Goal: Find specific page/section: Locate item on page

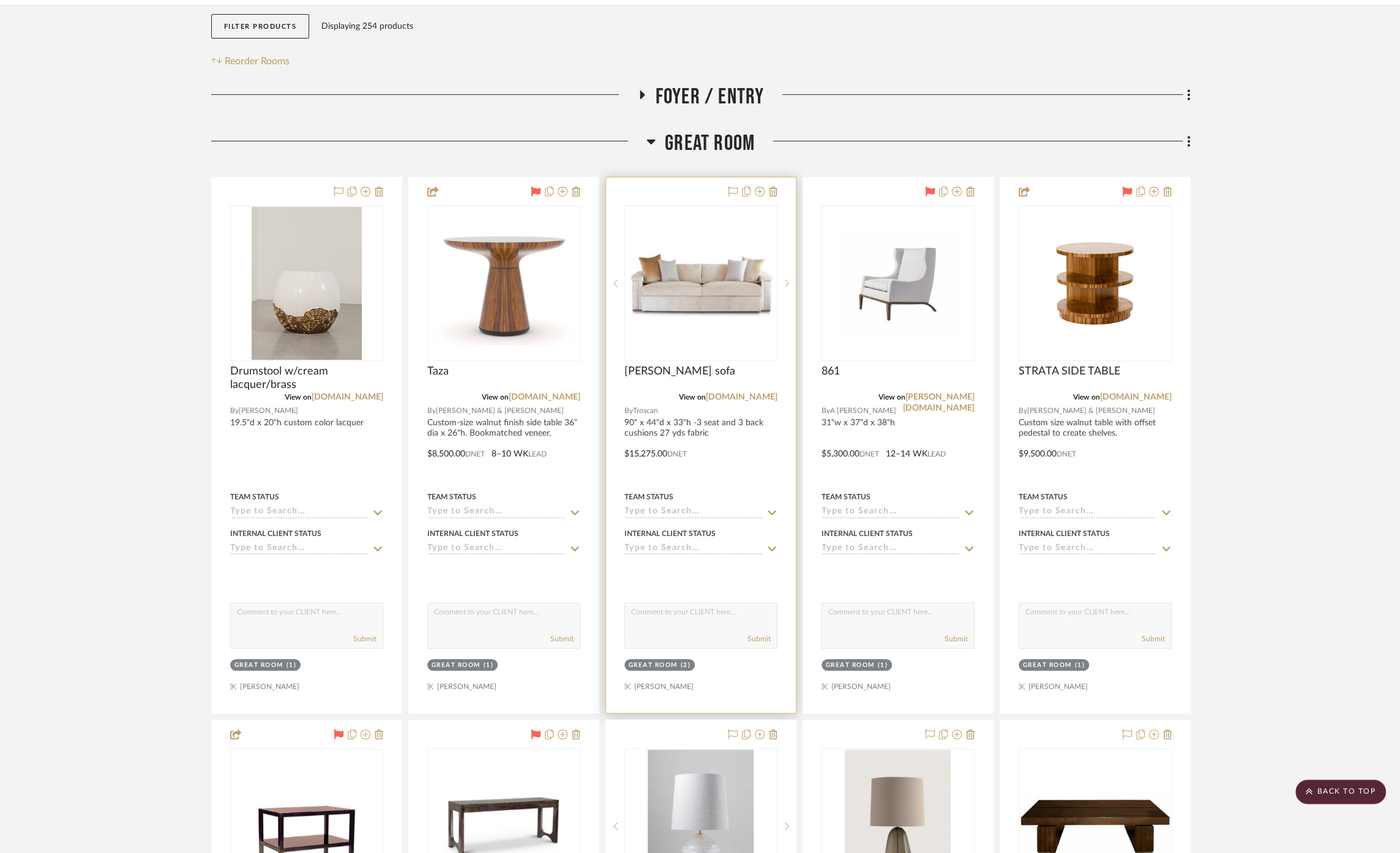
scroll to position [136, 0]
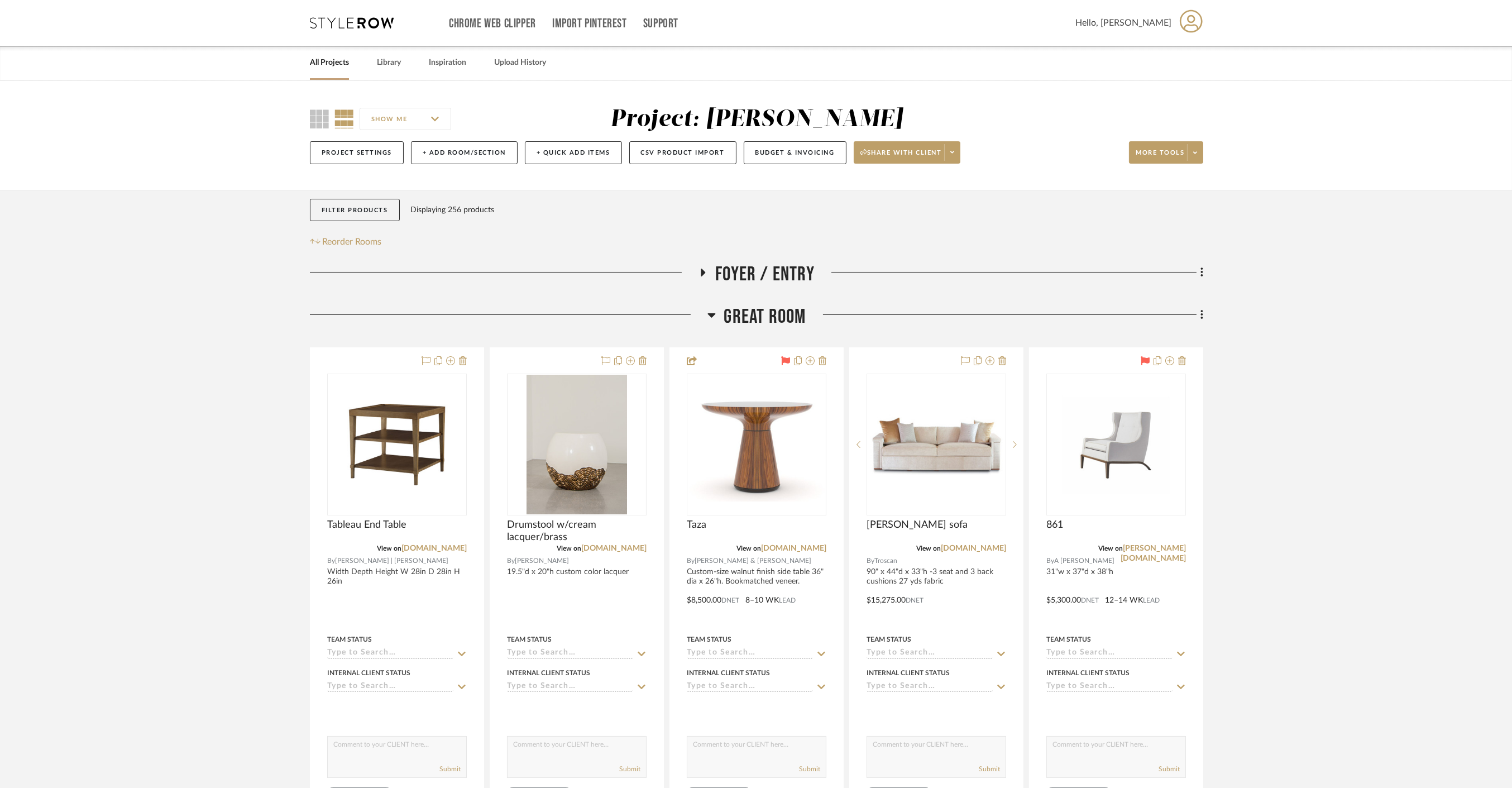
click at [768, 312] on span "Great Room" at bounding box center [765, 317] width 82 height 24
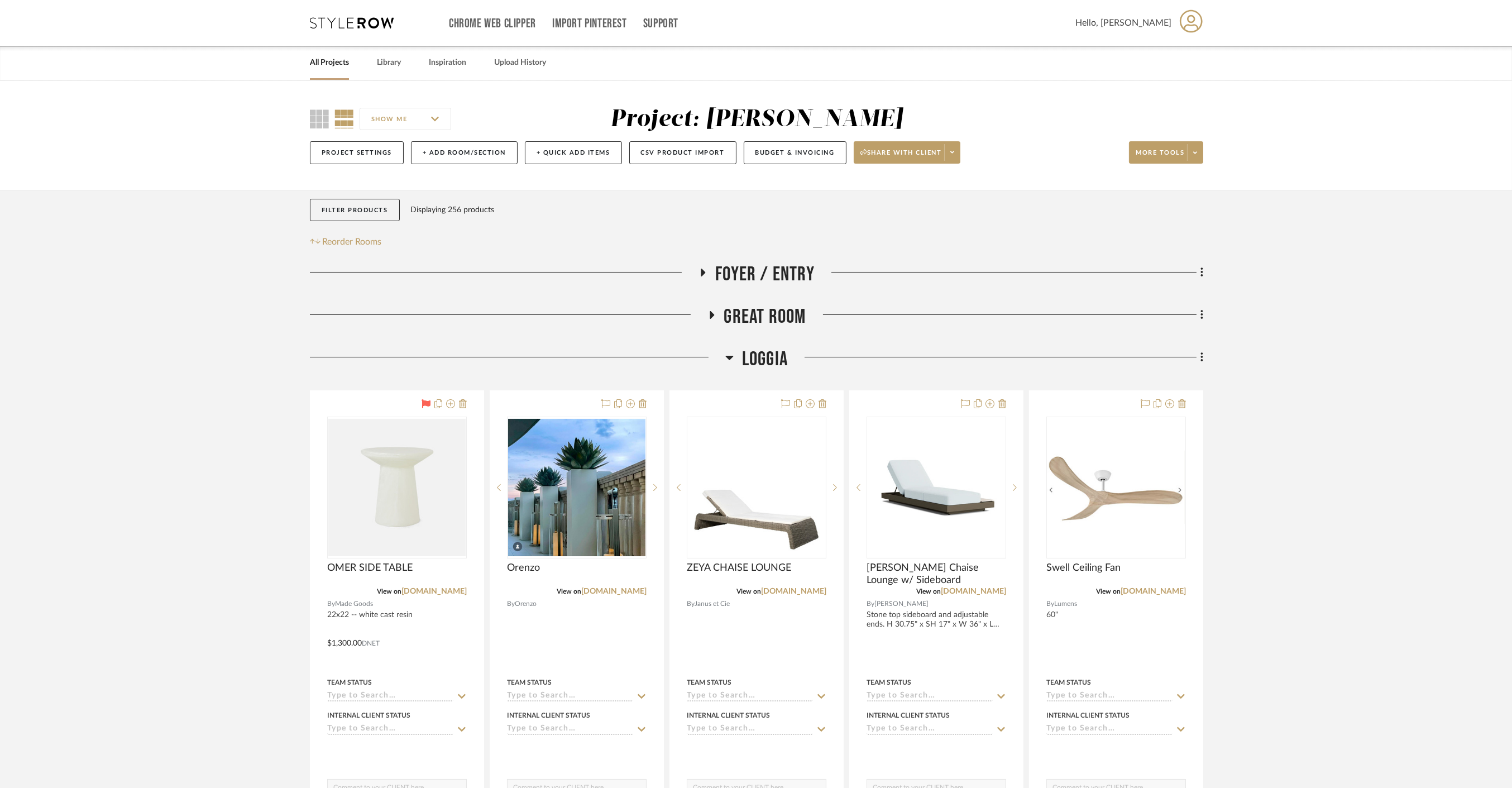
click at [747, 355] on span "Loggia" at bounding box center [765, 360] width 46 height 24
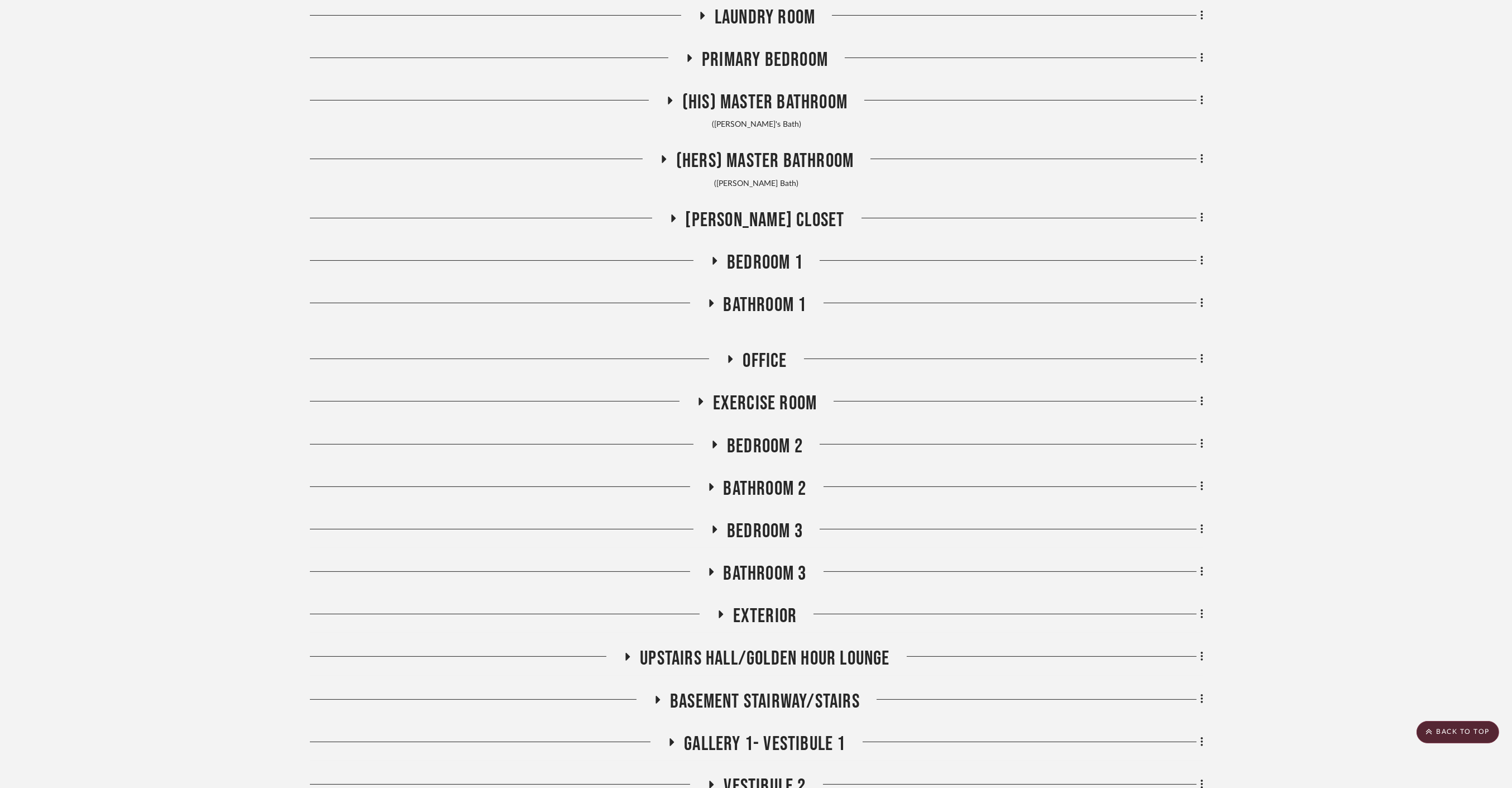
click at [774, 488] on span "Bathroom 2" at bounding box center [765, 489] width 83 height 24
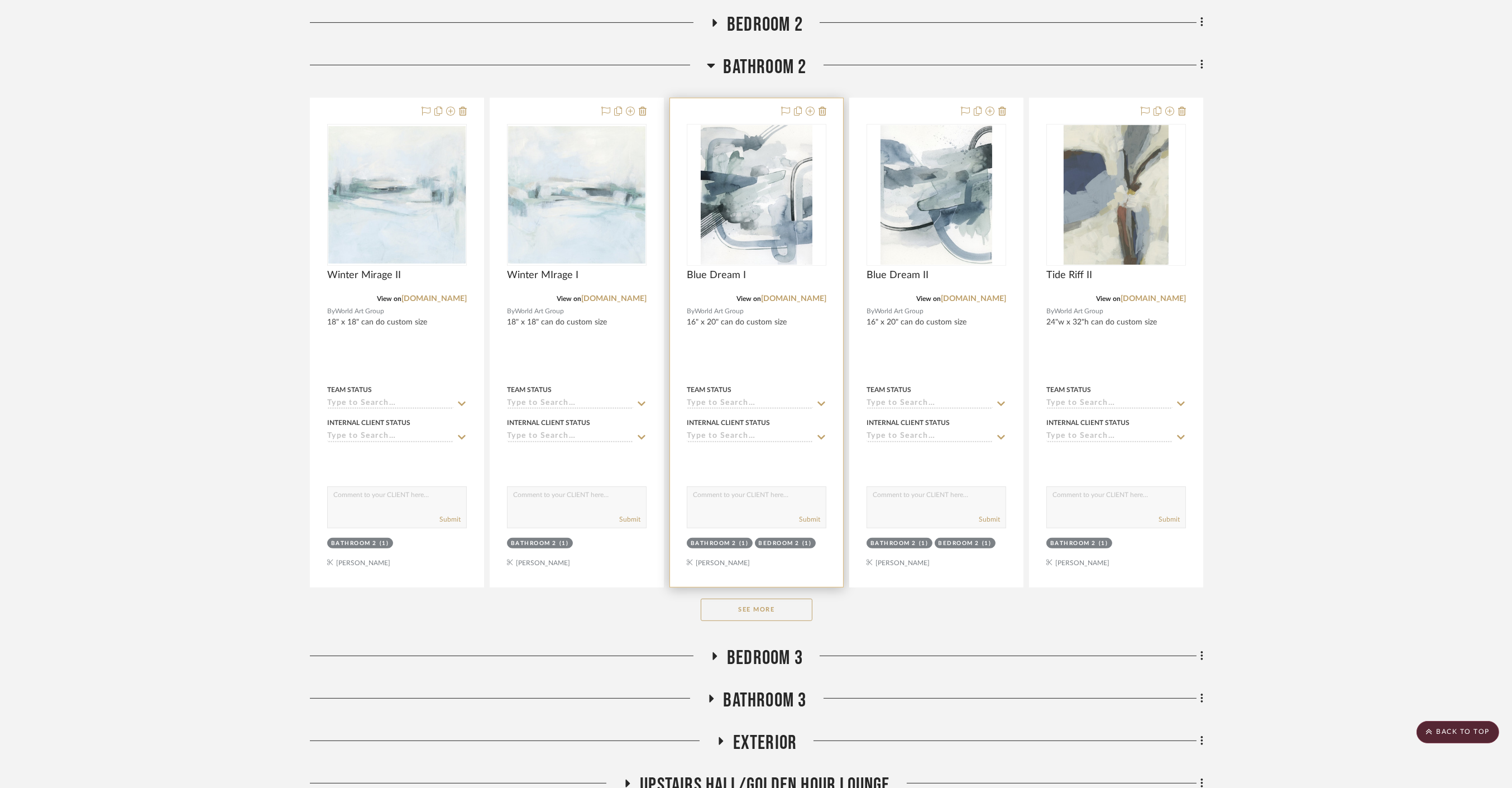
scroll to position [1303, 0]
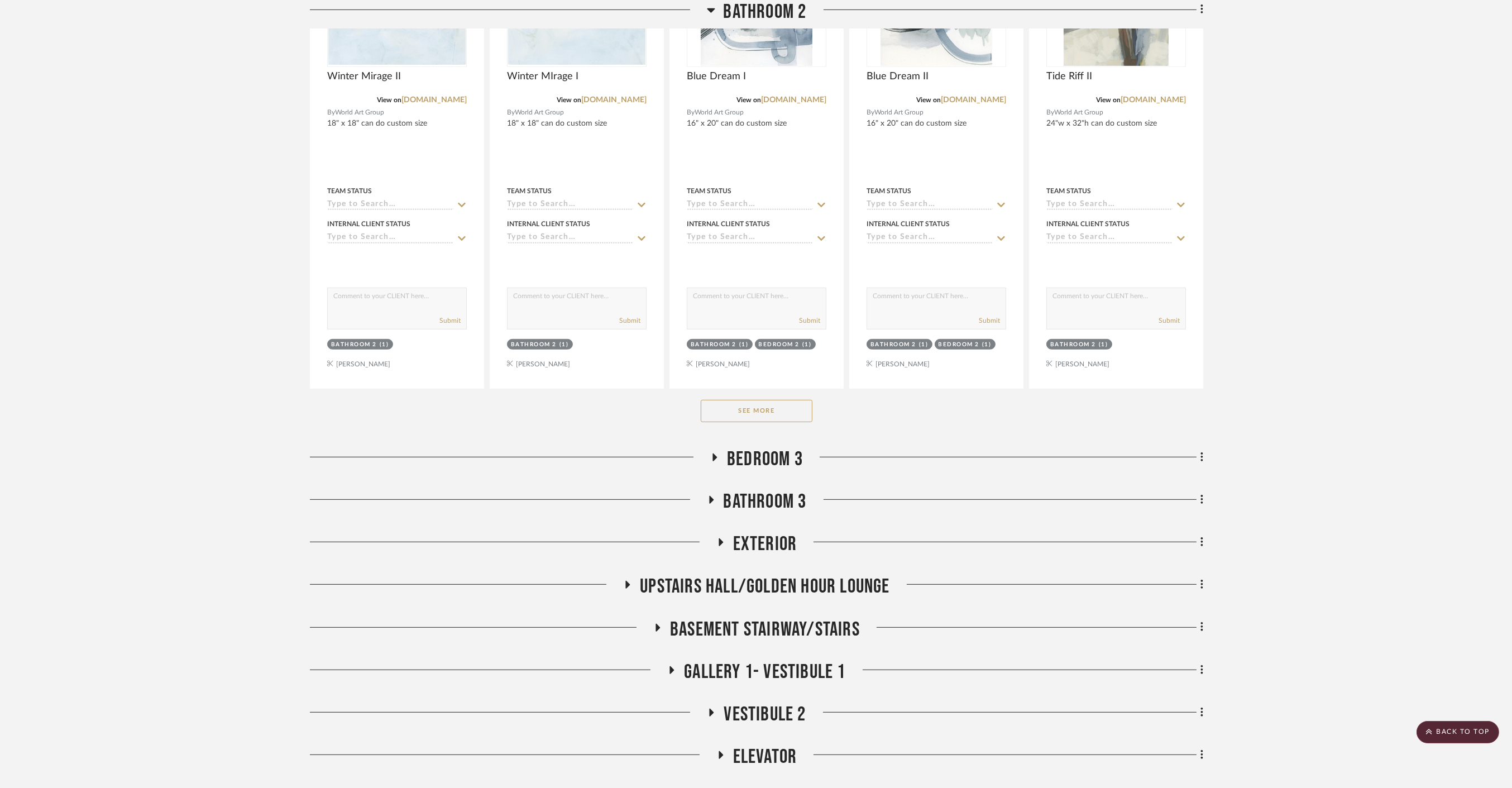
click at [767, 404] on button "See More" at bounding box center [757, 411] width 112 height 22
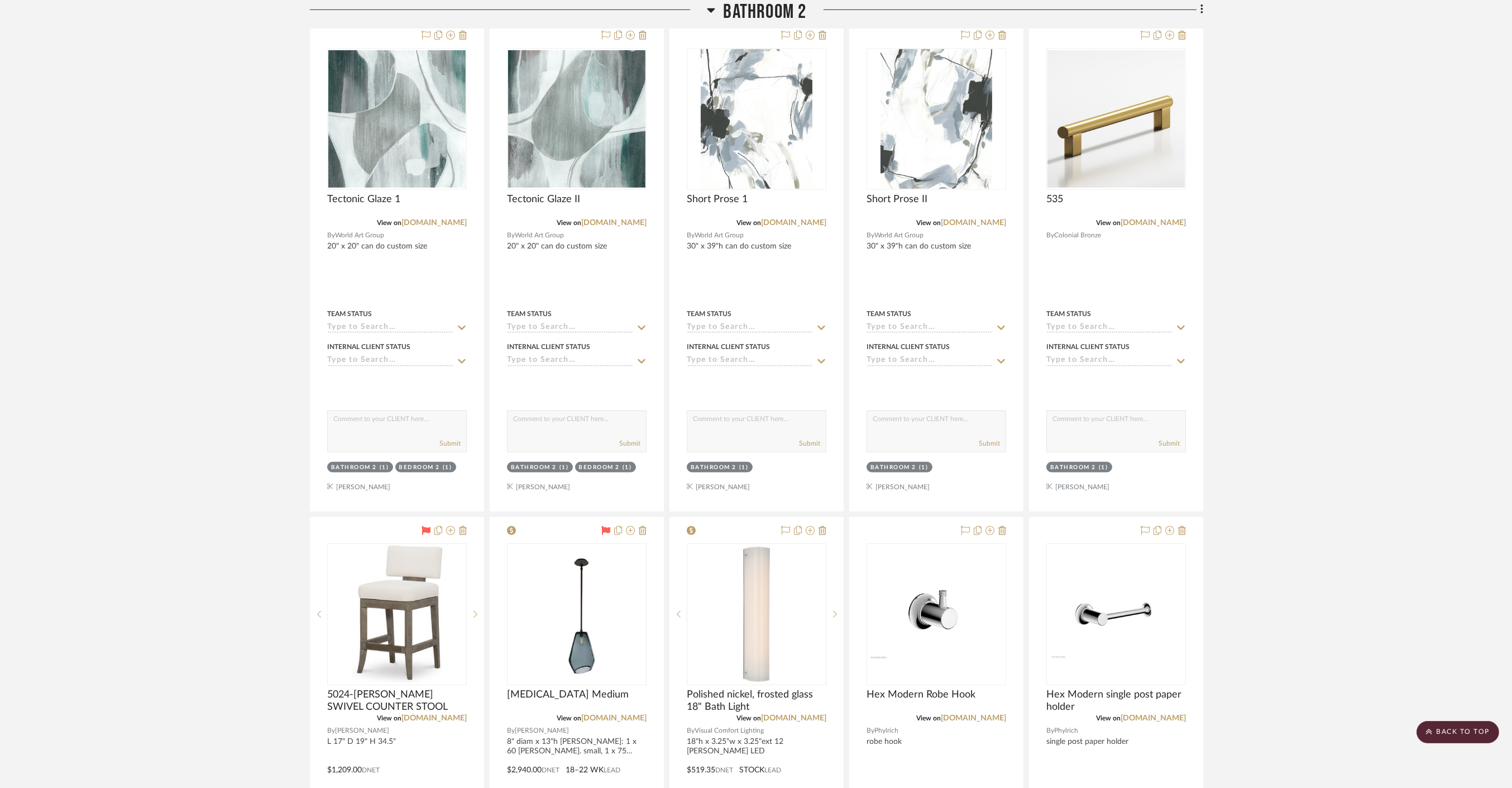
scroll to position [1985, 0]
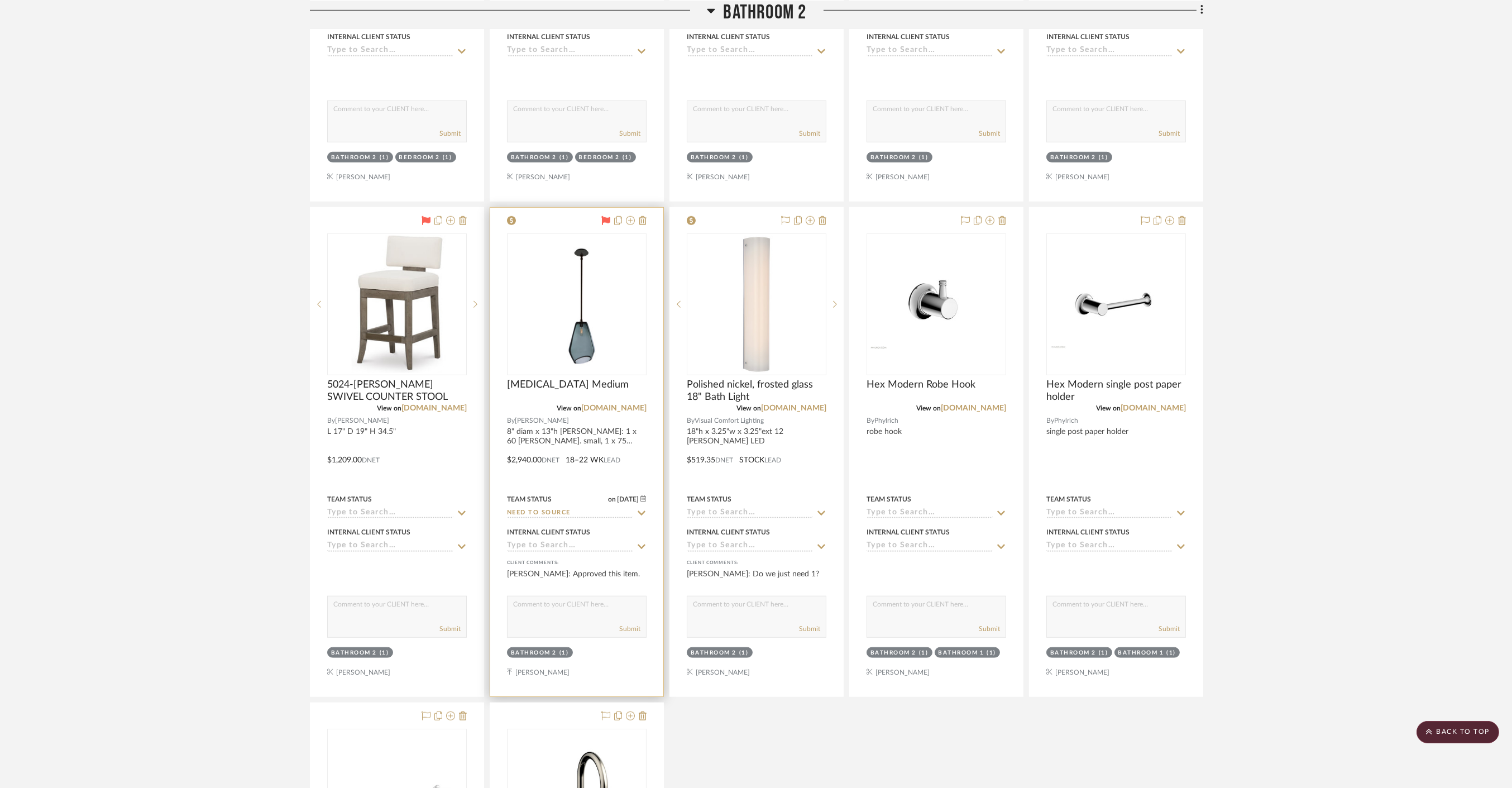
click at [0, 0] on img at bounding box center [0, 0] width 0 height 0
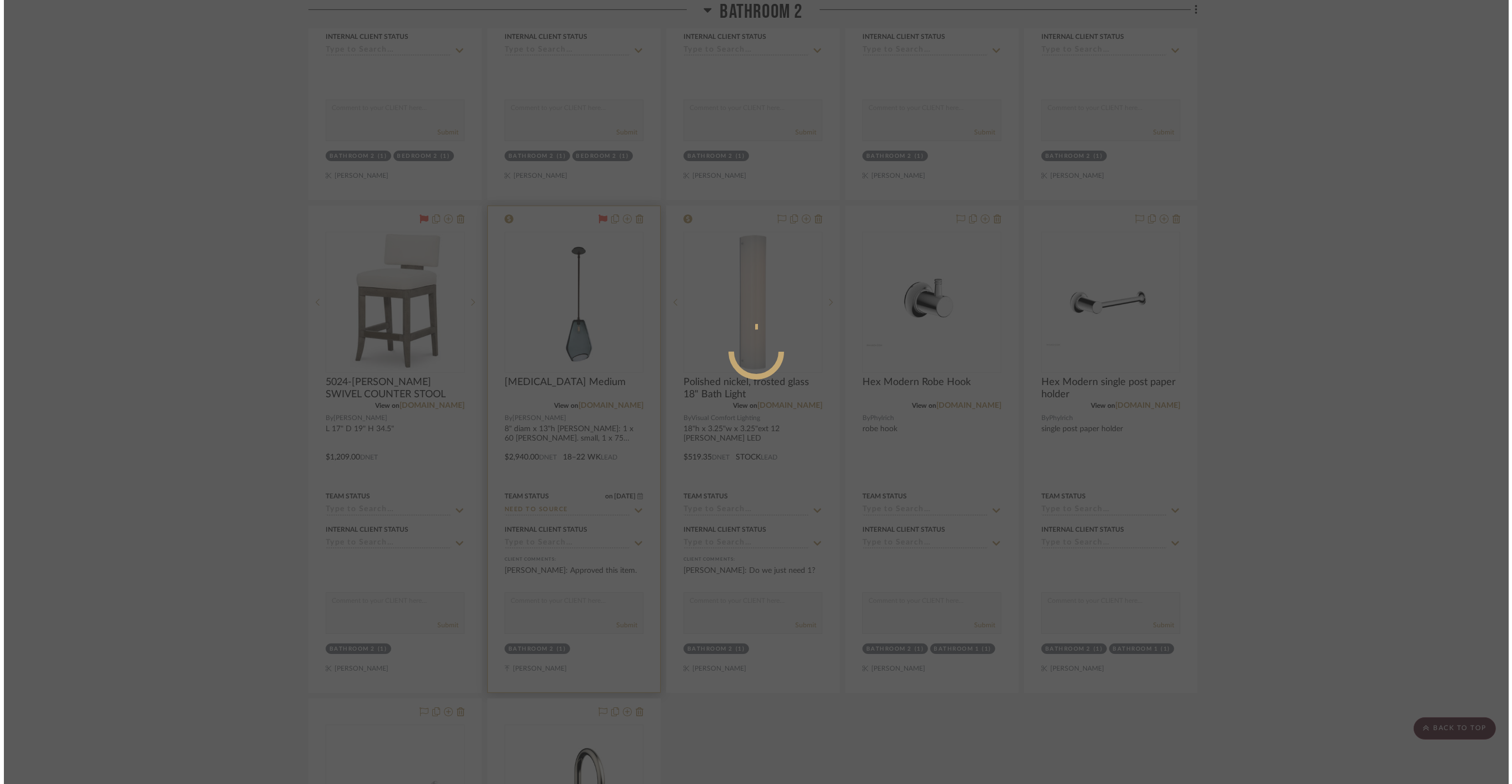
scroll to position [0, 0]
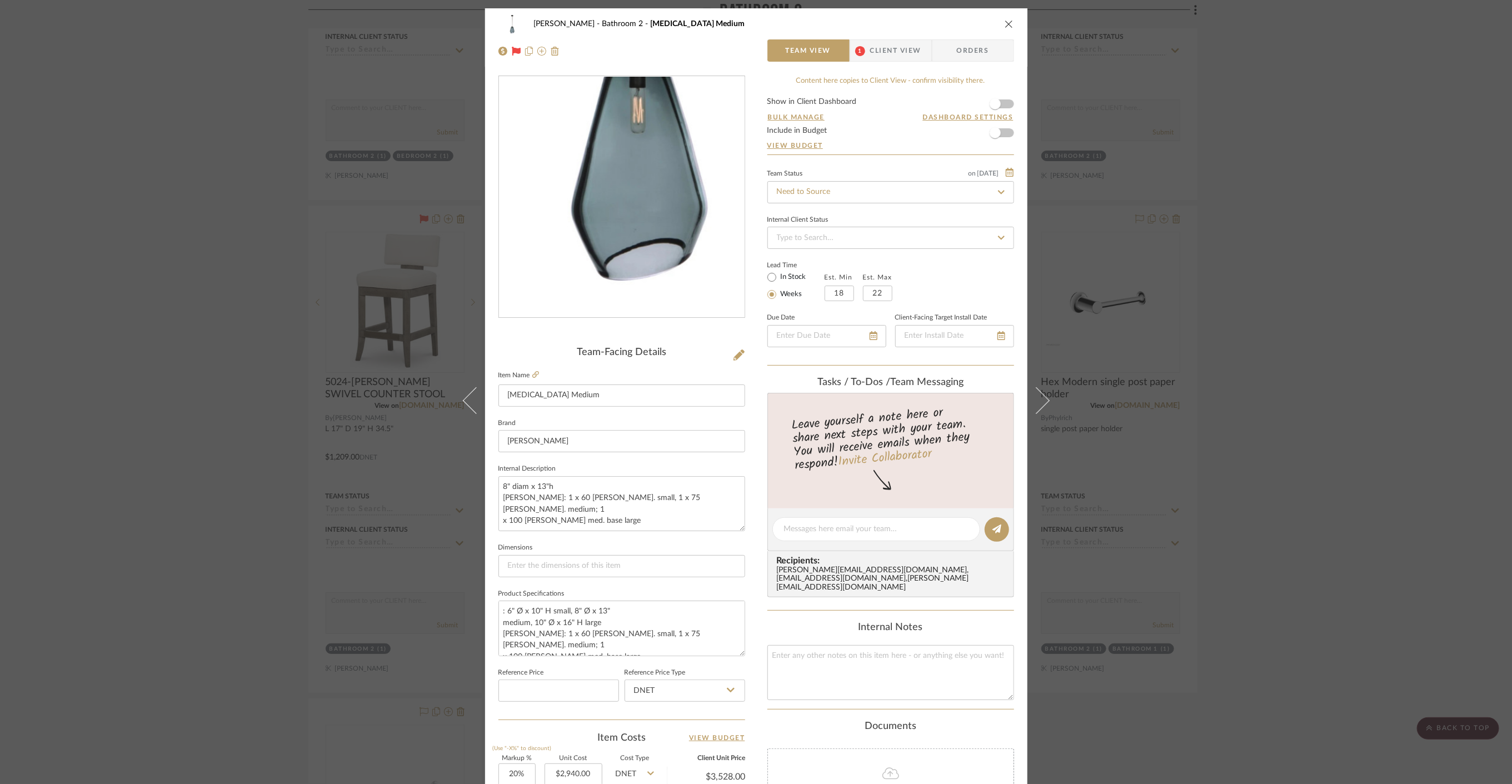
click at [620, 272] on img "0" at bounding box center [621, 197] width 98 height 241
